Goal: Task Accomplishment & Management: Manage account settings

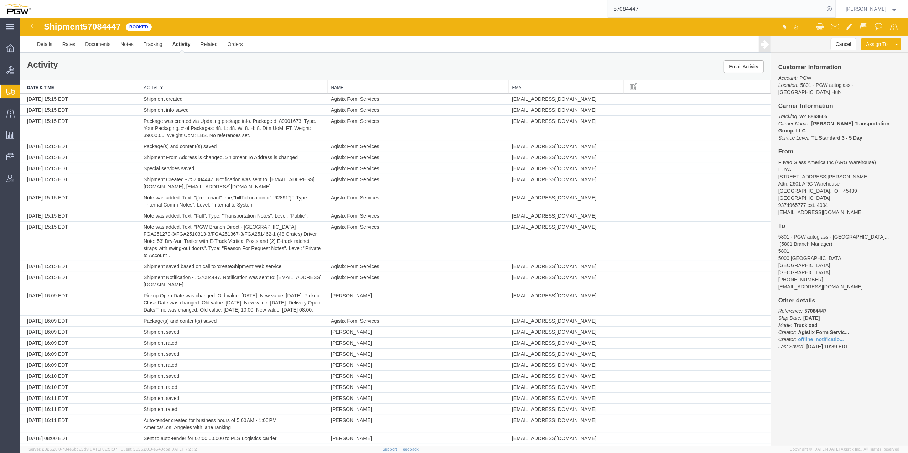
scroll to position [135, 0]
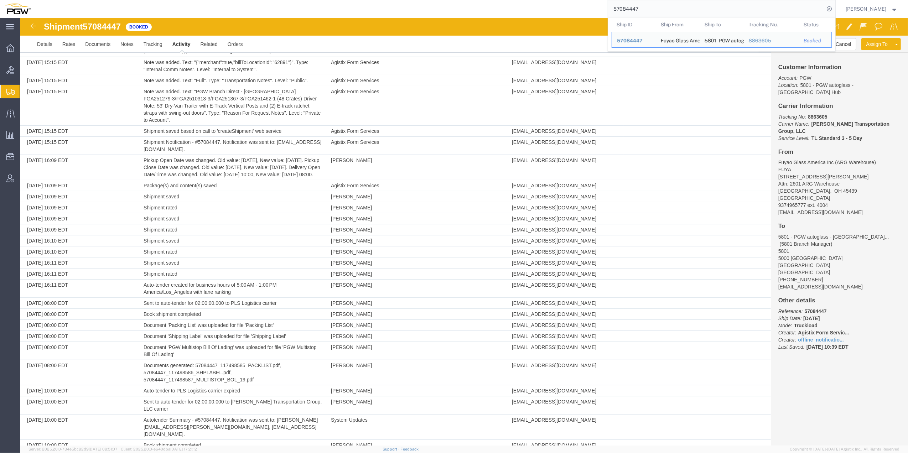
drag, startPoint x: 626, startPoint y: 5, endPoint x: 639, endPoint y: 6, distance: 13.6
click at [608, 14] on input "57084447" at bounding box center [716, 8] width 217 height 17
paste input "26976"
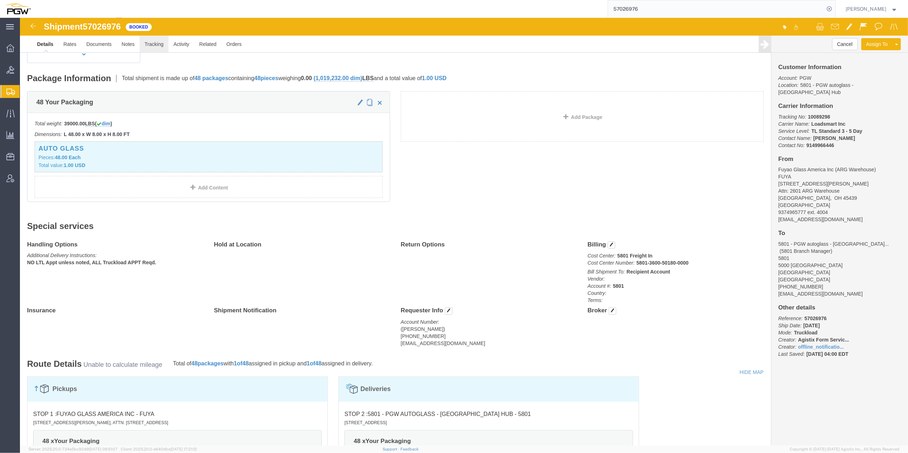
click link "Tracking"
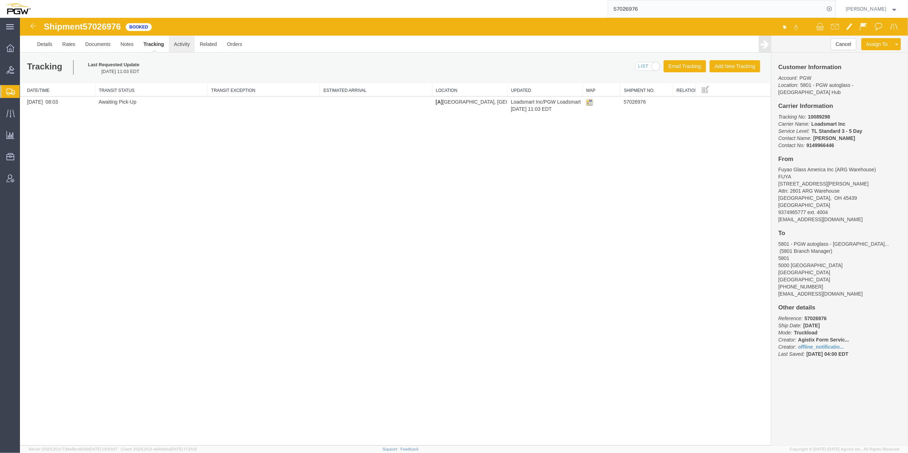
click at [184, 47] on link "Activity" at bounding box center [182, 44] width 26 height 17
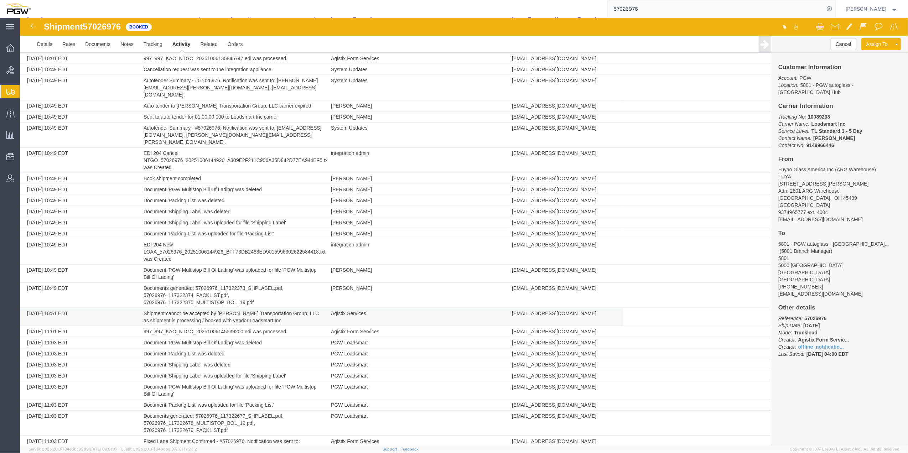
scroll to position [622, 0]
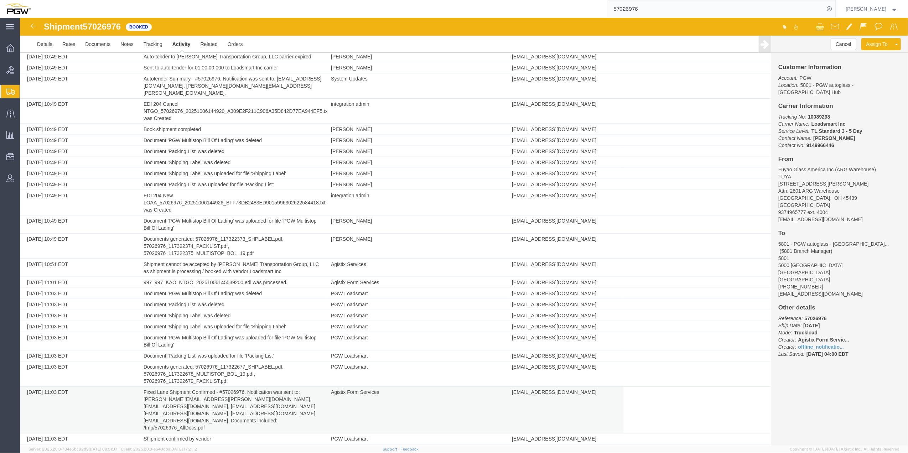
click at [153, 387] on td "Fixed Lane Shipment Confirmed - #57026976. Notification was sent to: [PERSON_NA…" at bounding box center [233, 410] width 187 height 47
drag, startPoint x: 140, startPoint y: 378, endPoint x: 203, endPoint y: 377, distance: 62.4
click at [203, 387] on td "Fixed Lane Shipment Confirmed - #57026976. Notification was sent to: [PERSON_NA…" at bounding box center [233, 410] width 187 height 47
drag, startPoint x: 200, startPoint y: 377, endPoint x: 181, endPoint y: 378, distance: 18.2
copy td "[PERSON_NAME][EMAIL_ADDRESS][PERSON_NAME][DOMAIN_NAME]"
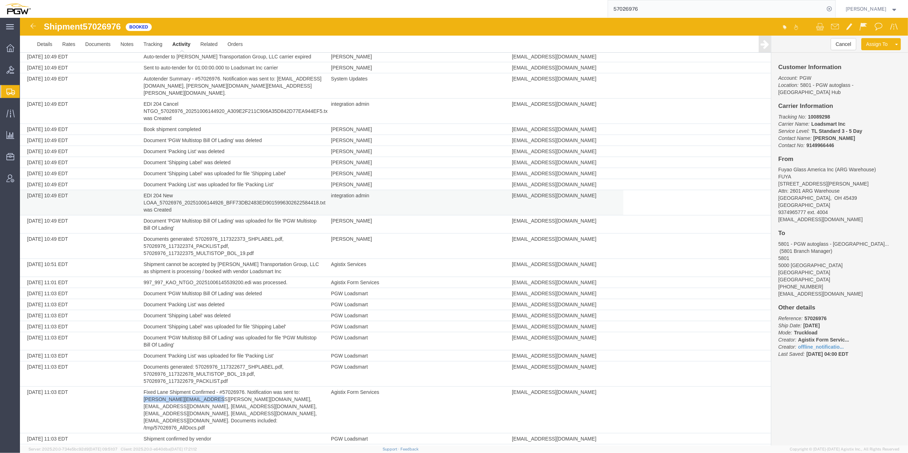
scroll to position [565, 0]
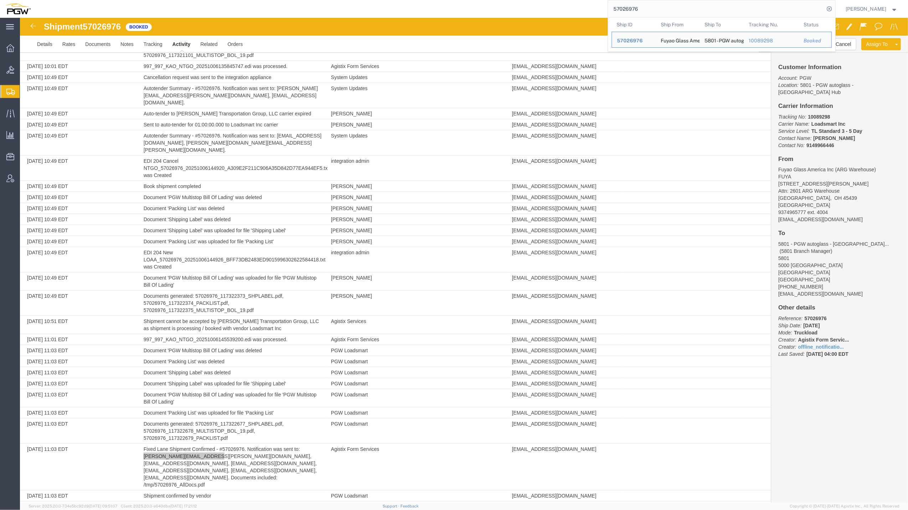
drag, startPoint x: 645, startPoint y: 9, endPoint x: 571, endPoint y: 7, distance: 74.2
click at [571, 7] on div "57026976 Ship ID Ship From Ship To Tracking Nu. Status Ship ID 57026976 Ship Fr…" at bounding box center [436, 9] width 800 height 18
click at [464, 22] on div at bounding box center [686, 27] width 444 height 15
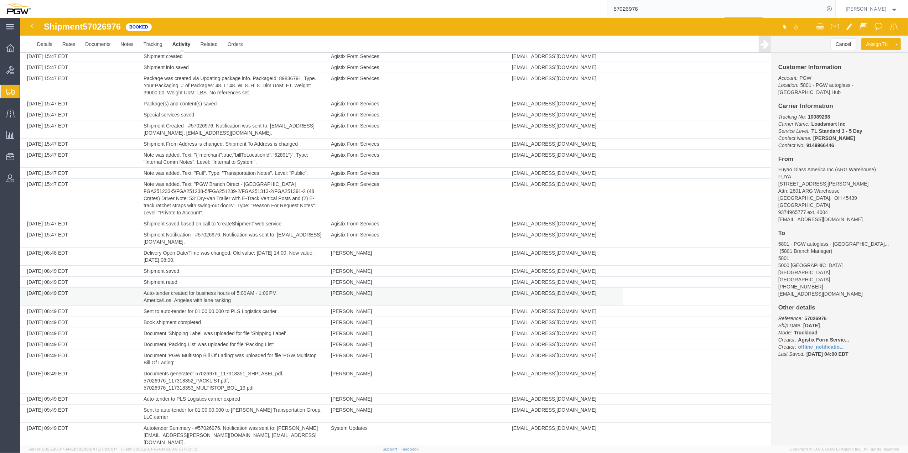
scroll to position [0, 0]
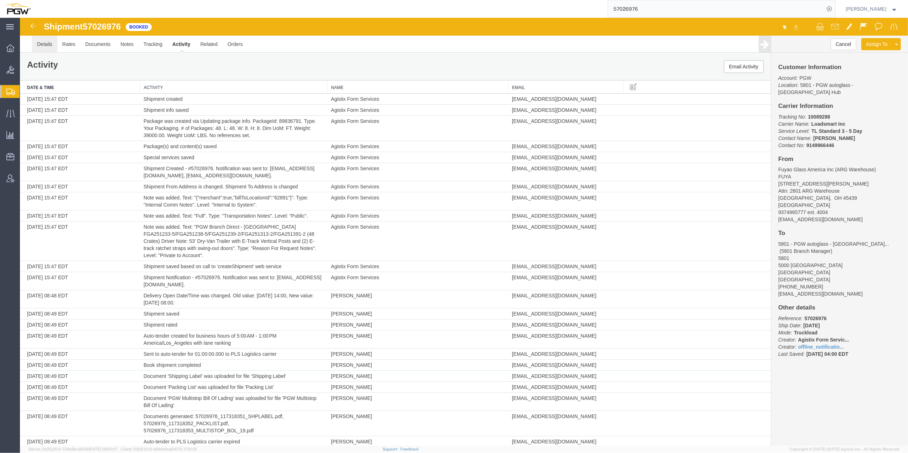
click at [42, 39] on link "Details" at bounding box center [44, 44] width 25 height 17
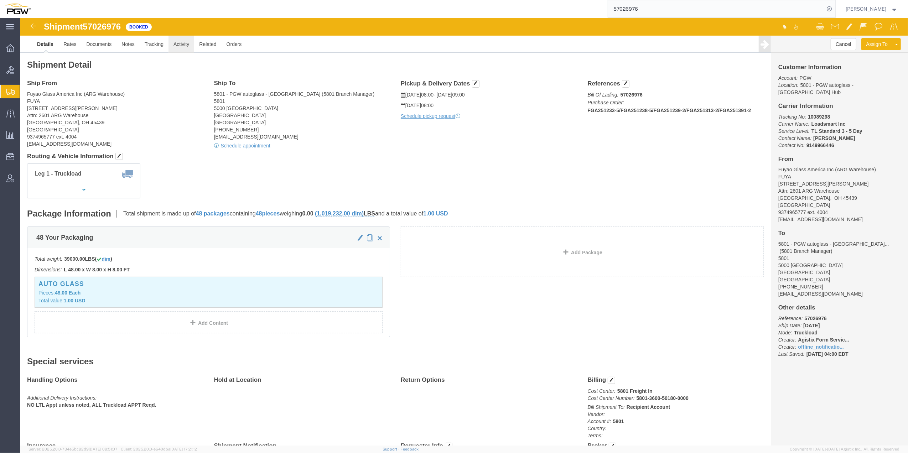
click link "Activity"
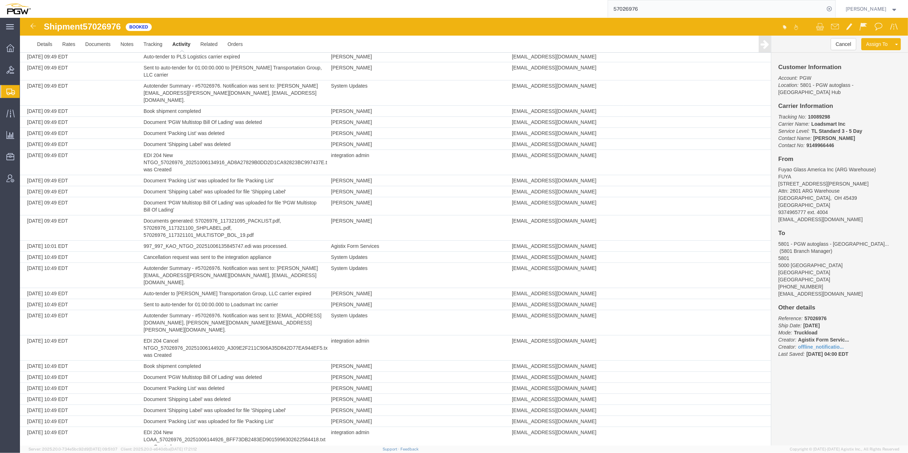
scroll to position [337, 0]
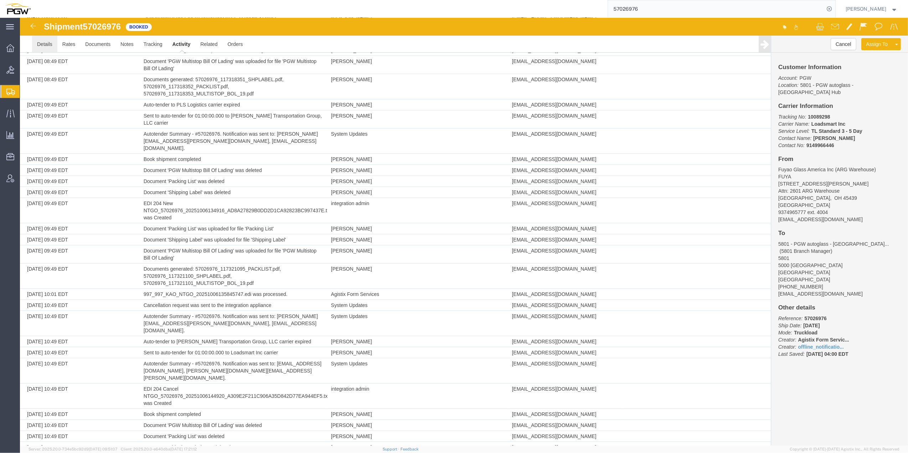
click at [46, 48] on link "Details" at bounding box center [44, 44] width 25 height 17
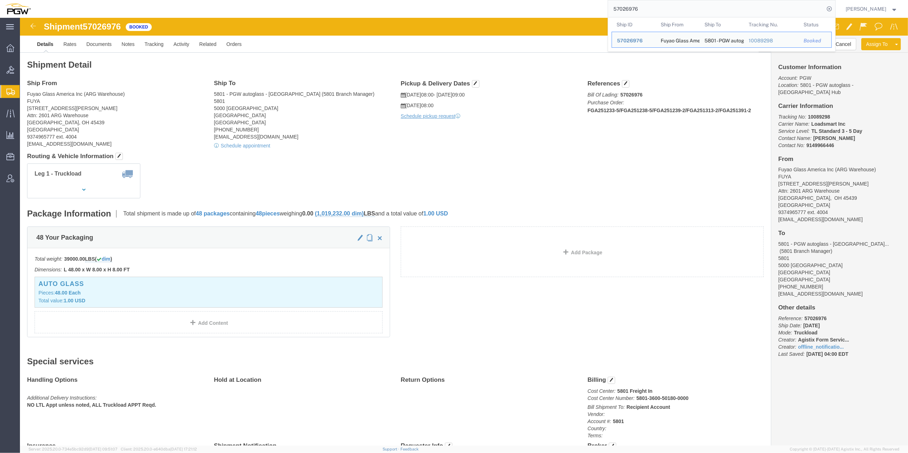
click at [621, 10] on input "57026976" at bounding box center [716, 8] width 217 height 17
drag, startPoint x: 626, startPoint y: 9, endPoint x: 592, endPoint y: 7, distance: 33.9
click at [608, 8] on form "57026976 Ship ID Ship From Ship To Tracking Nu. Status Ship ID 57026976 Ship Fr…" at bounding box center [722, 9] width 228 height 18
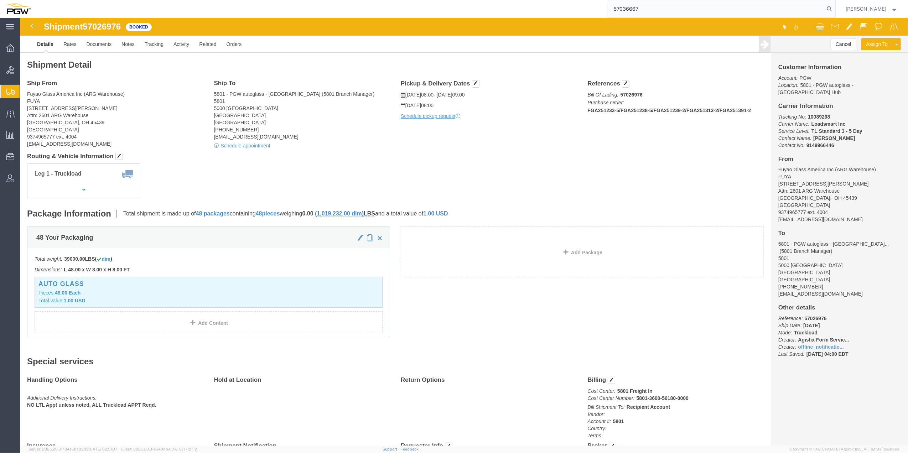
type input "57036667"
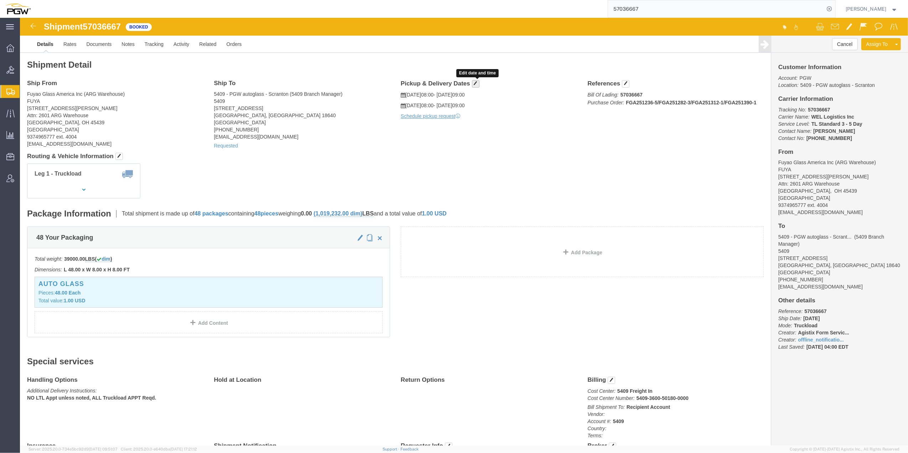
click span "button"
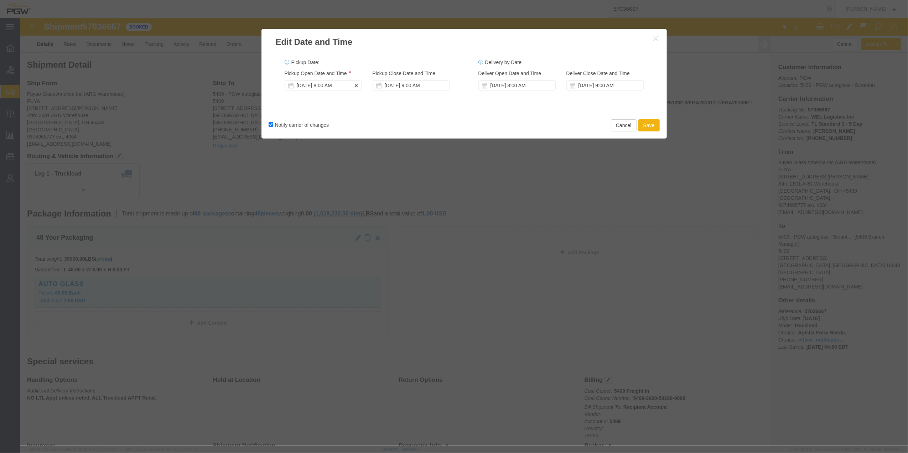
click div "[DATE] 8:00 AM"
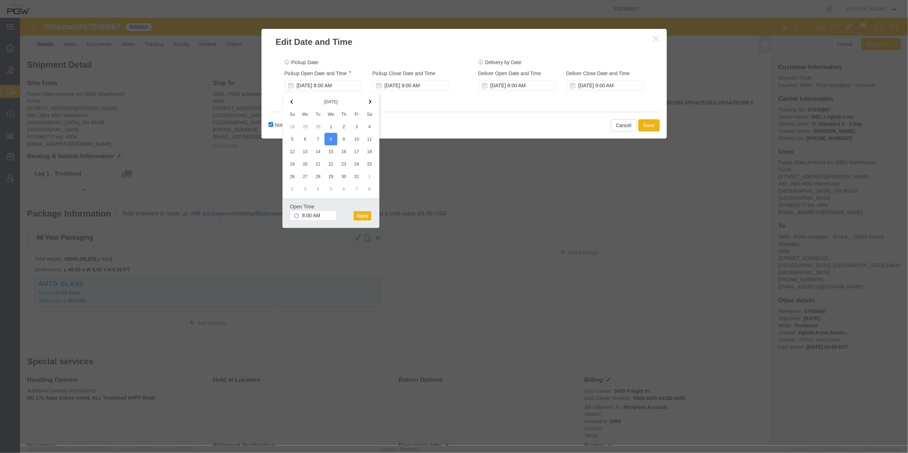
click div "Notify carrier of changes Cancel Save"
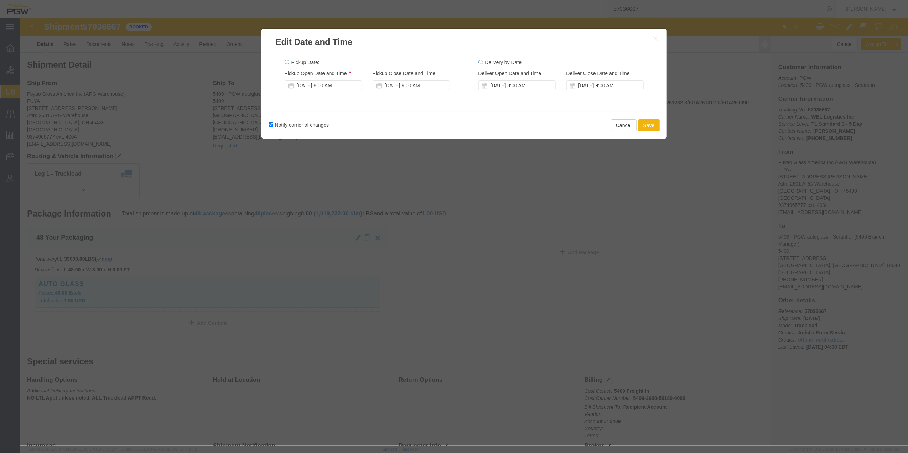
click icon "button"
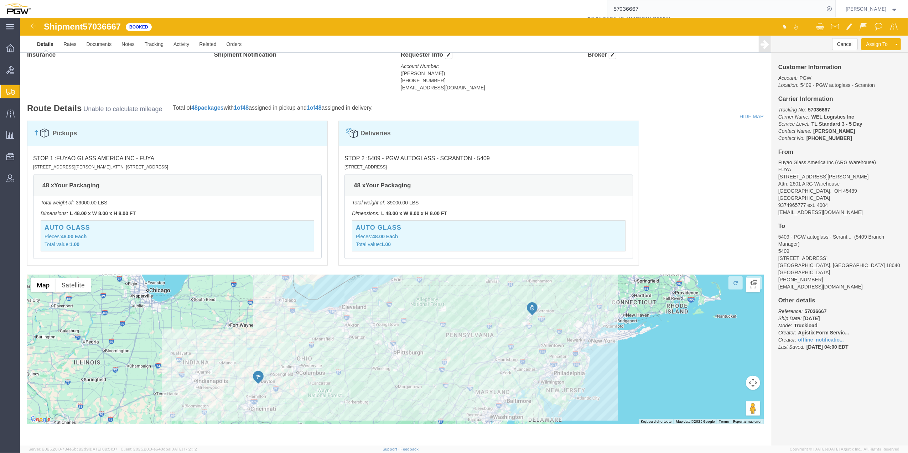
scroll to position [398, 0]
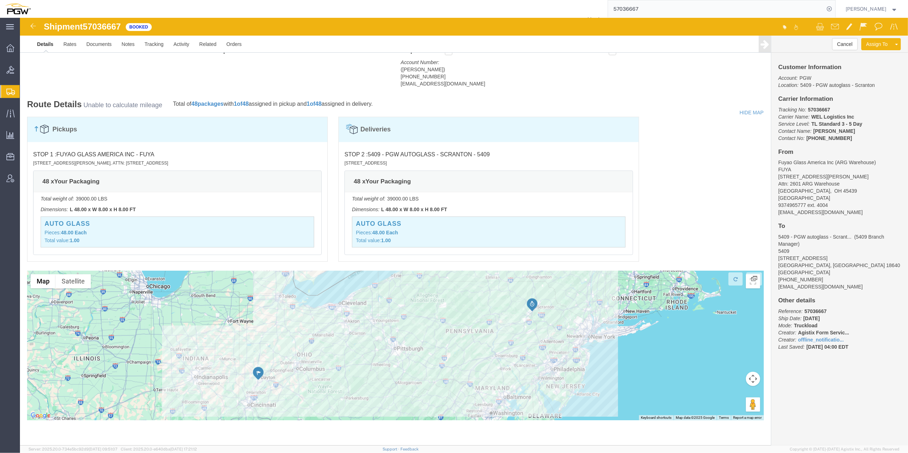
click div
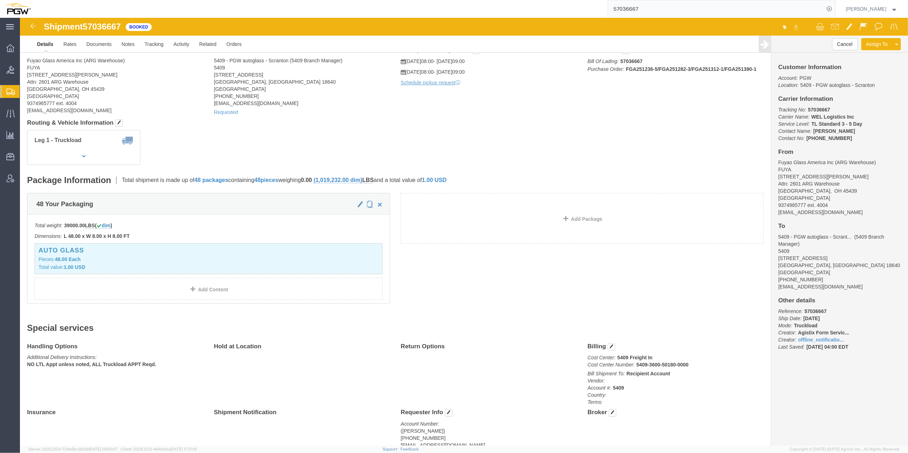
scroll to position [0, 0]
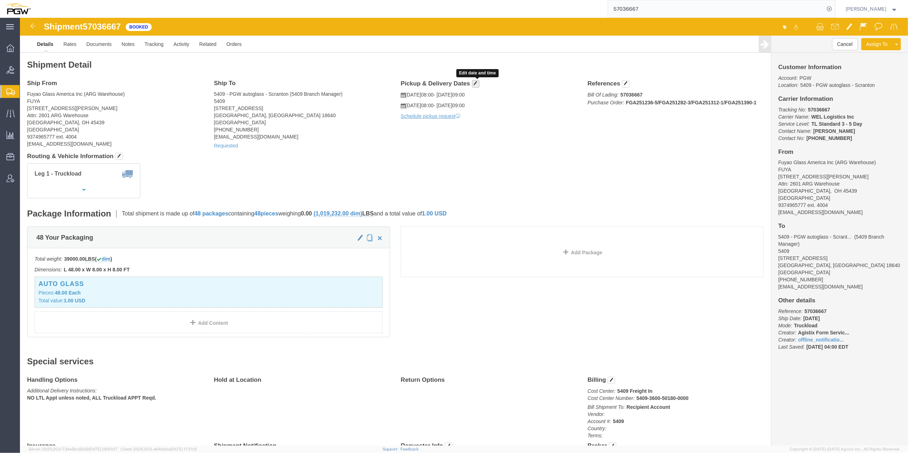
click span "button"
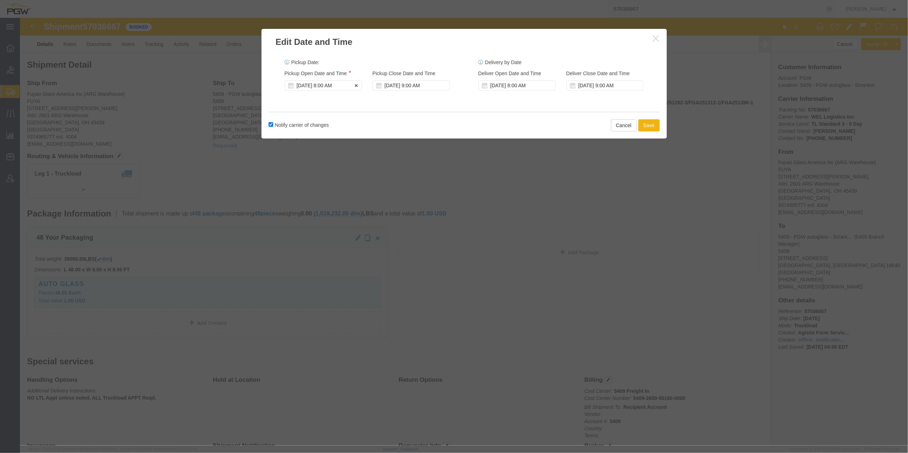
click div "[DATE] 8:00 AM"
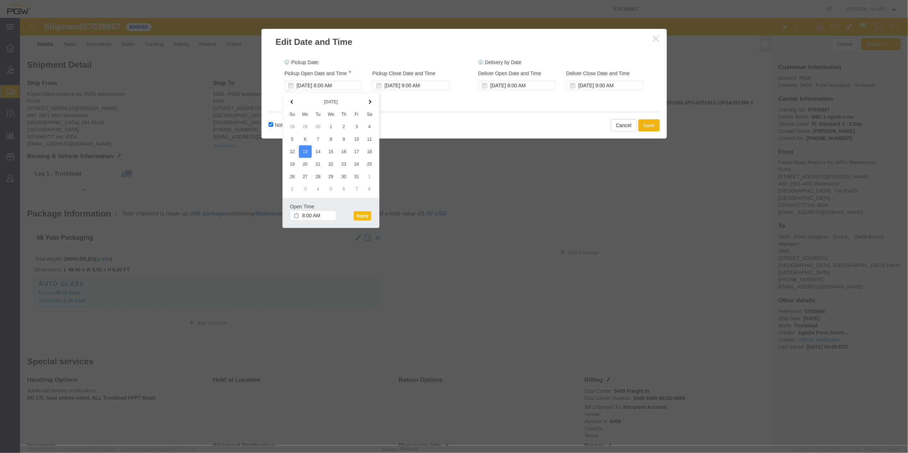
click button "Apply"
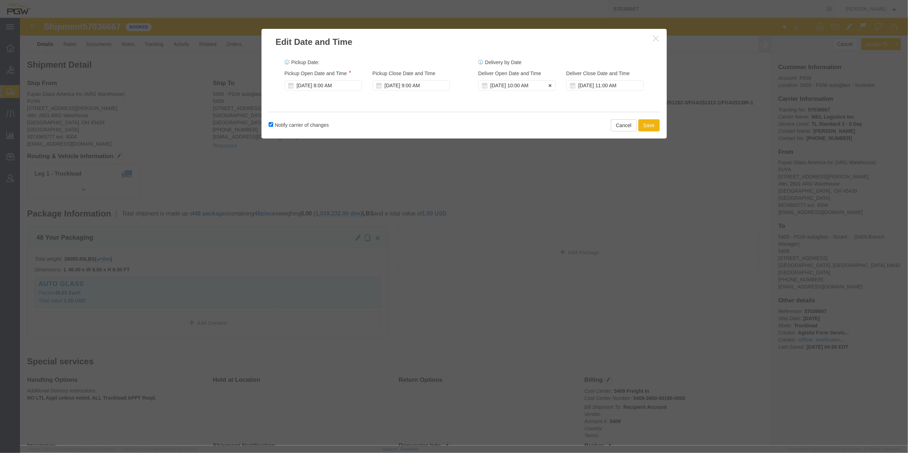
click div "[DATE] 10:00 AM"
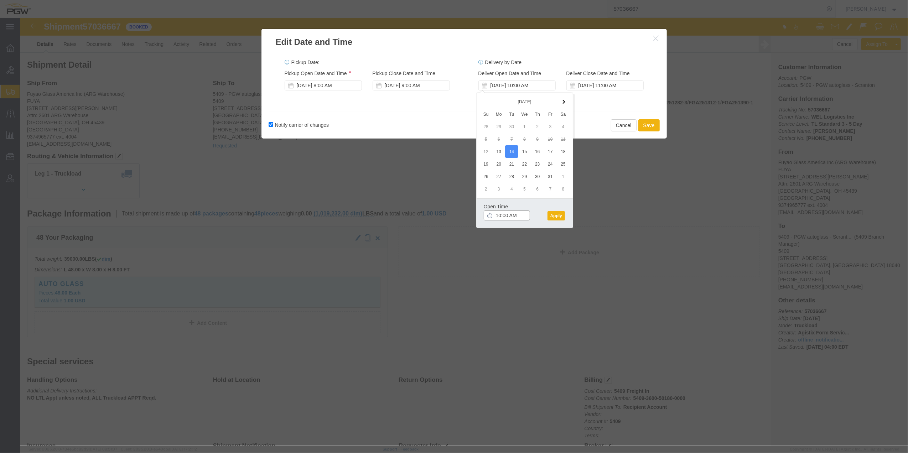
click input "10:00 AM"
type input "8:00 AM"
click button "Apply"
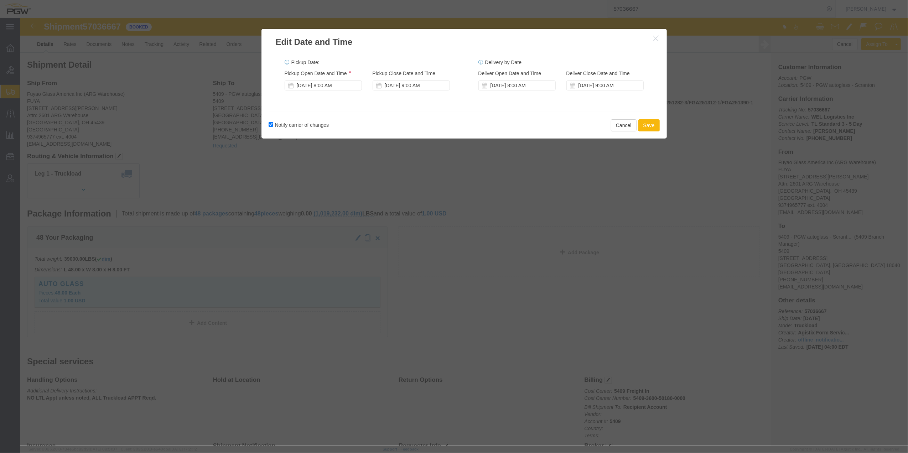
click button "Save"
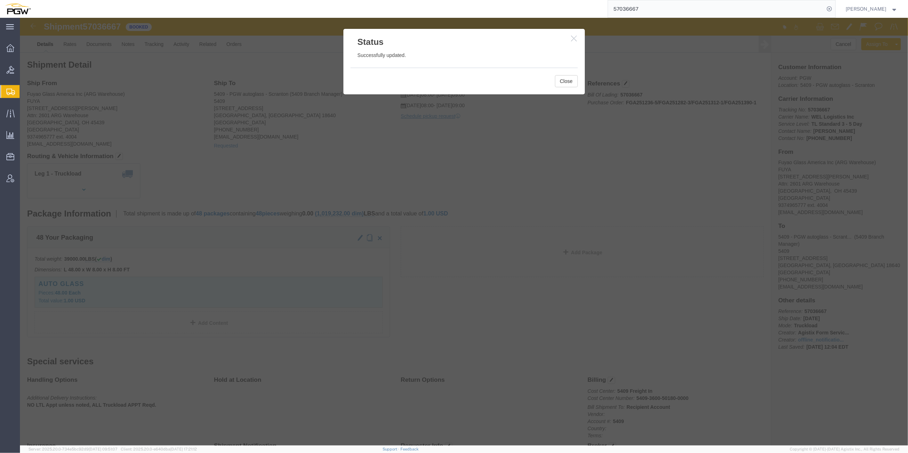
click icon "button"
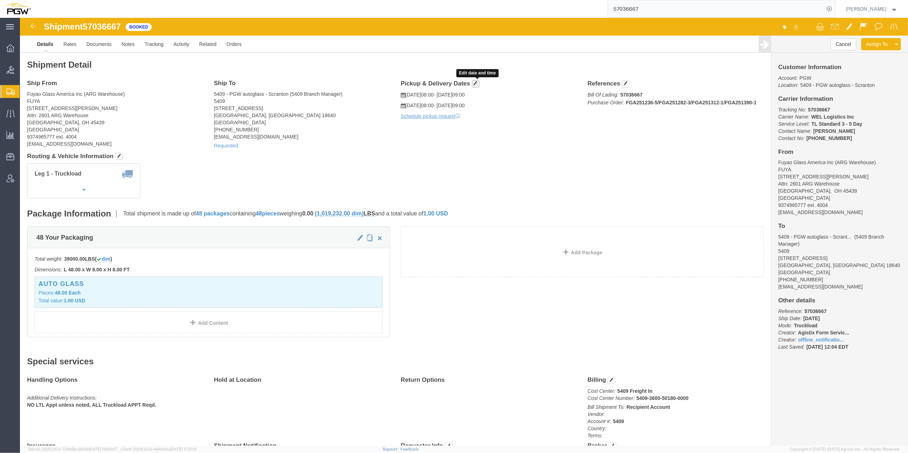
click span "button"
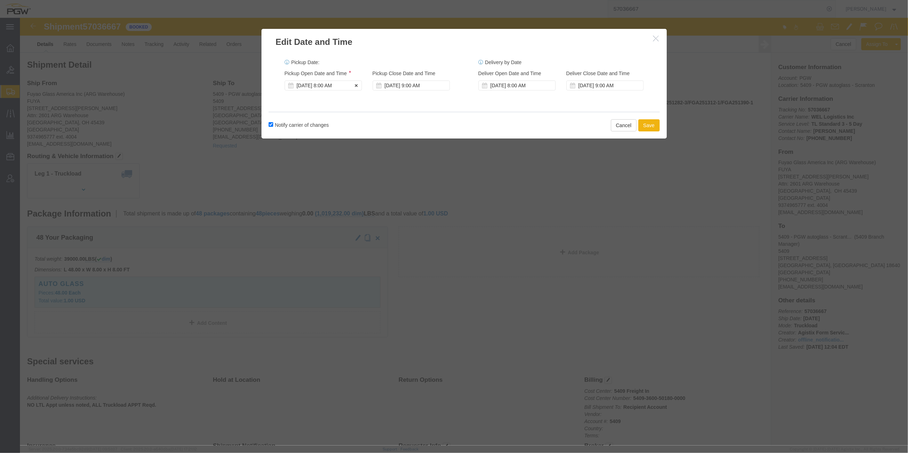
click div "[DATE] 8:00 AM"
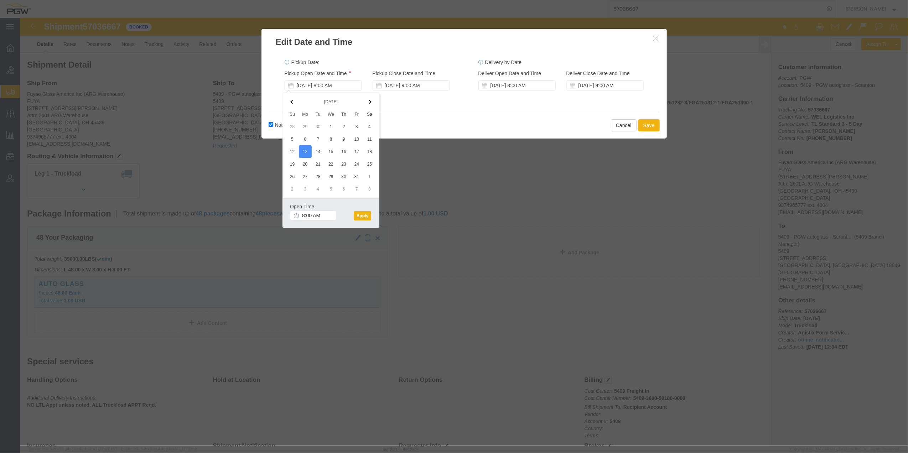
click div
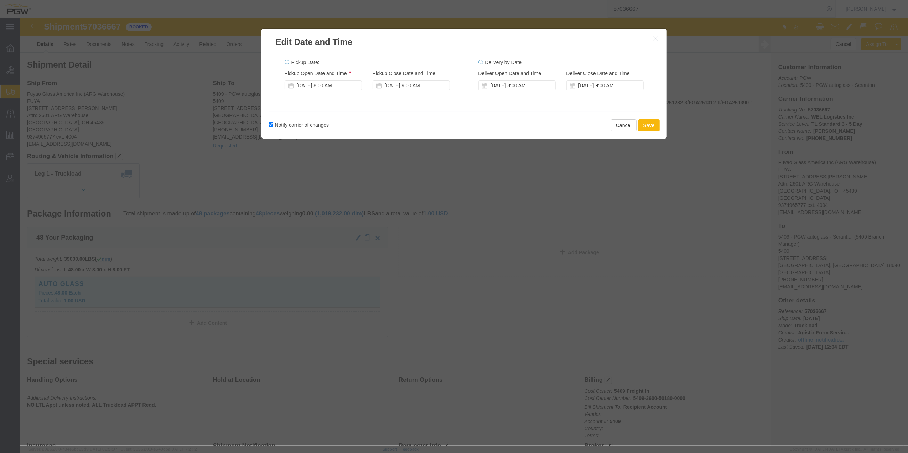
click button "Save"
click div
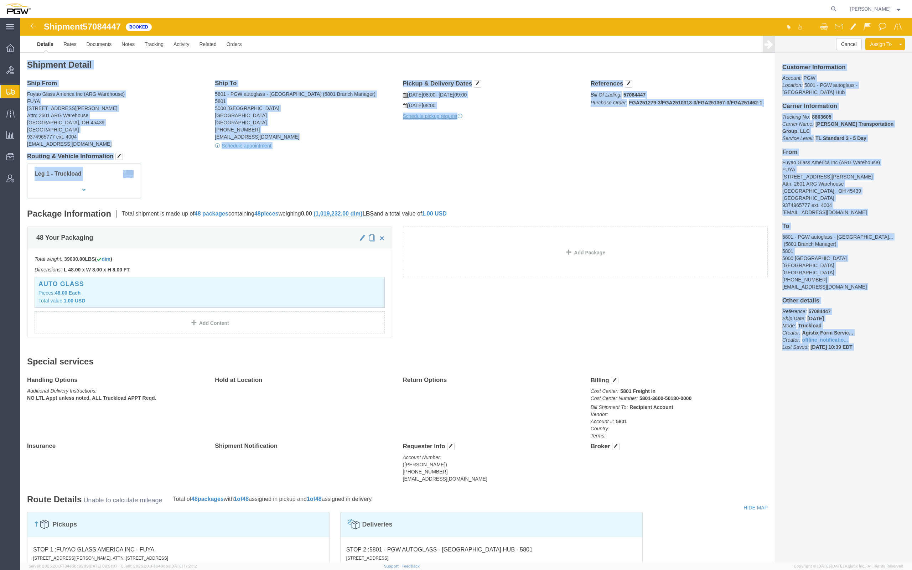
drag, startPoint x: 650, startPoint y: 167, endPoint x: 701, endPoint y: -18, distance: 192.3
click html "Shipment 57084447 Booked Details Rates Documents Notes Tracking Activity Relate…"
